Goal: Navigation & Orientation: Find specific page/section

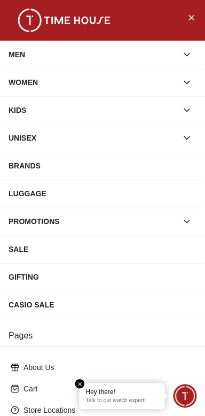
scroll to position [157, 0]
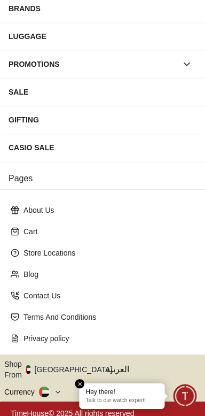
click at [56, 364] on button "Shop From [GEOGRAPHIC_DATA]" at bounding box center [62, 369] width 116 height 21
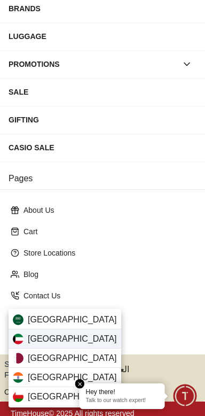
click at [27, 343] on div "[GEOGRAPHIC_DATA]" at bounding box center [65, 339] width 113 height 19
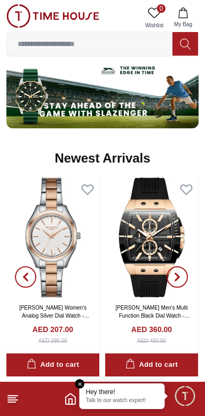
scroll to position [603, 0]
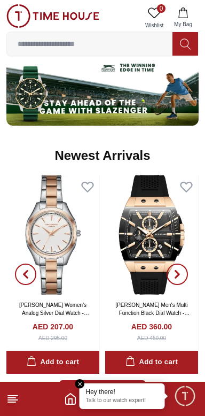
click at [13, 402] on line at bounding box center [11, 402] width 7 height 0
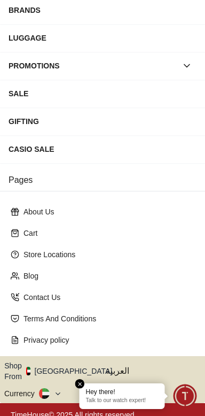
scroll to position [157, 0]
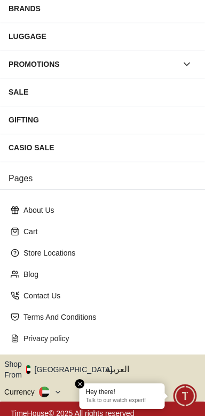
click at [74, 367] on button "Shop From [GEOGRAPHIC_DATA]" at bounding box center [62, 369] width 116 height 21
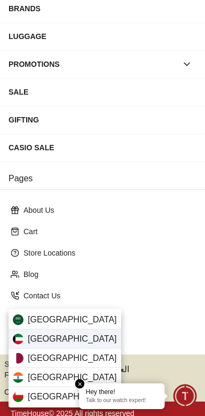
click at [80, 342] on div "[GEOGRAPHIC_DATA]" at bounding box center [65, 339] width 113 height 19
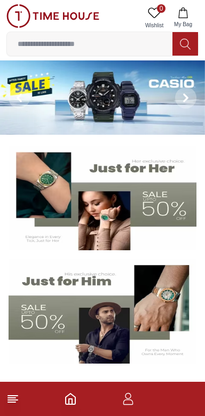
click at [16, 399] on icon at bounding box center [12, 399] width 13 height 13
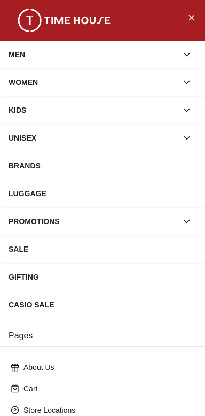
click at [129, 340] on h3 "Pages" at bounding box center [102, 336] width 205 height 22
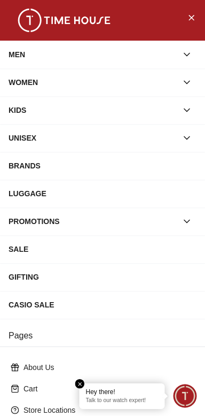
scroll to position [157, 0]
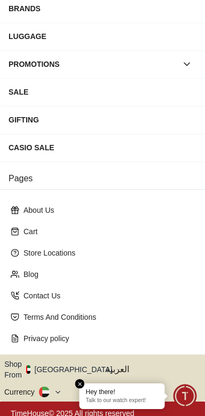
click at [69, 368] on button "Shop From [GEOGRAPHIC_DATA]" at bounding box center [62, 369] width 116 height 21
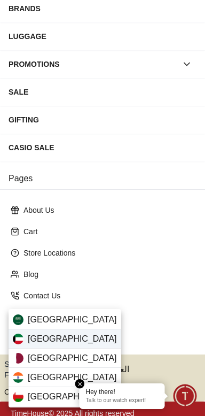
click at [72, 342] on div "[GEOGRAPHIC_DATA]" at bounding box center [65, 339] width 113 height 19
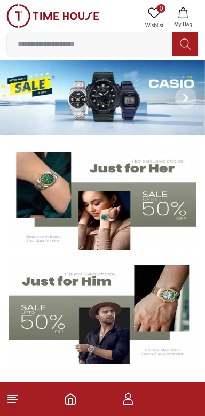
click at [12, 402] on line at bounding box center [11, 402] width 7 height 0
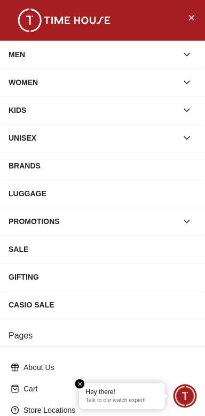
scroll to position [157, 0]
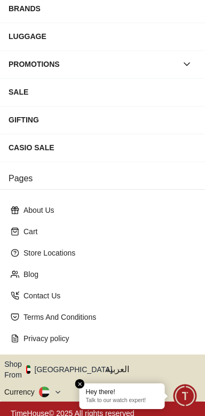
click at [60, 369] on button "Shop From [GEOGRAPHIC_DATA]" at bounding box center [62, 369] width 116 height 21
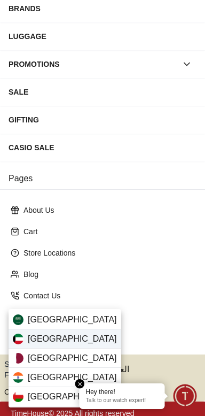
click at [20, 342] on img at bounding box center [18, 339] width 11 height 11
